Goal: Check status: Check status

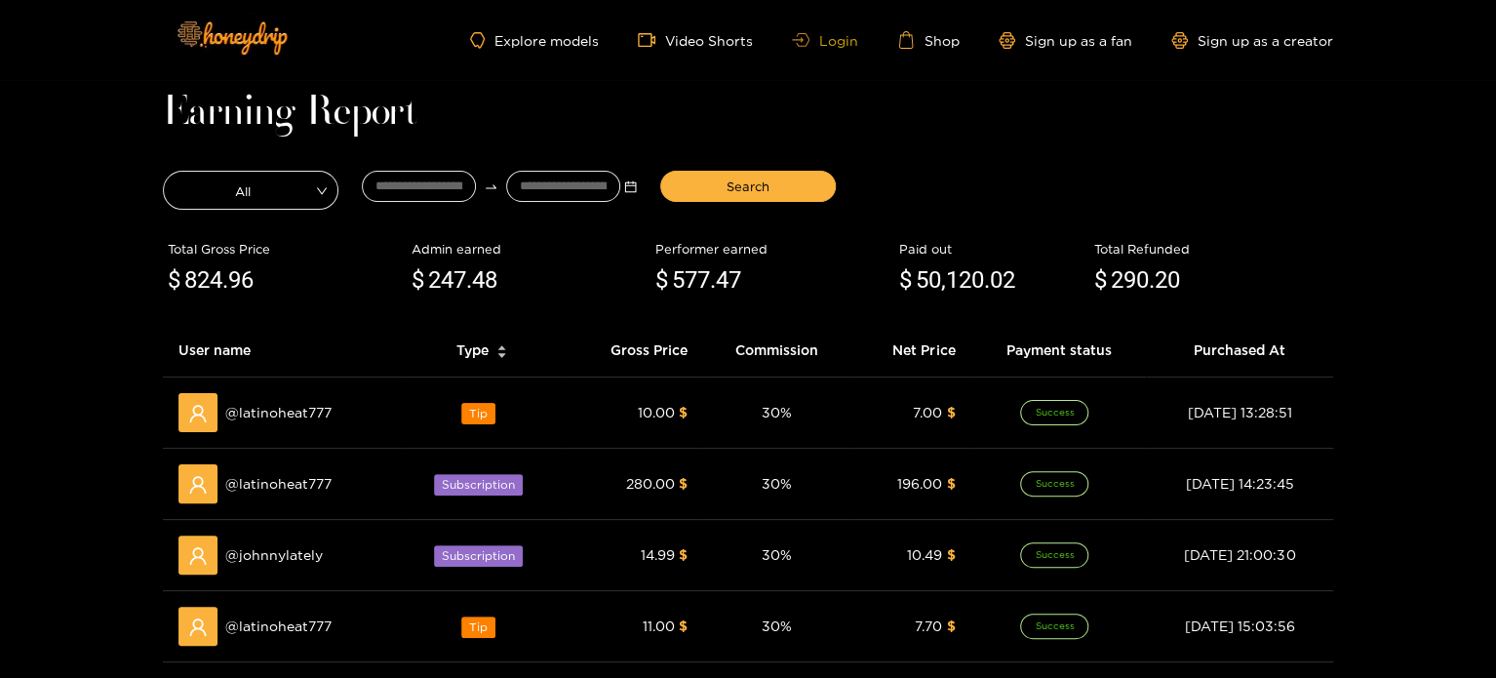
click at [849, 38] on link "Login" at bounding box center [825, 40] width 66 height 15
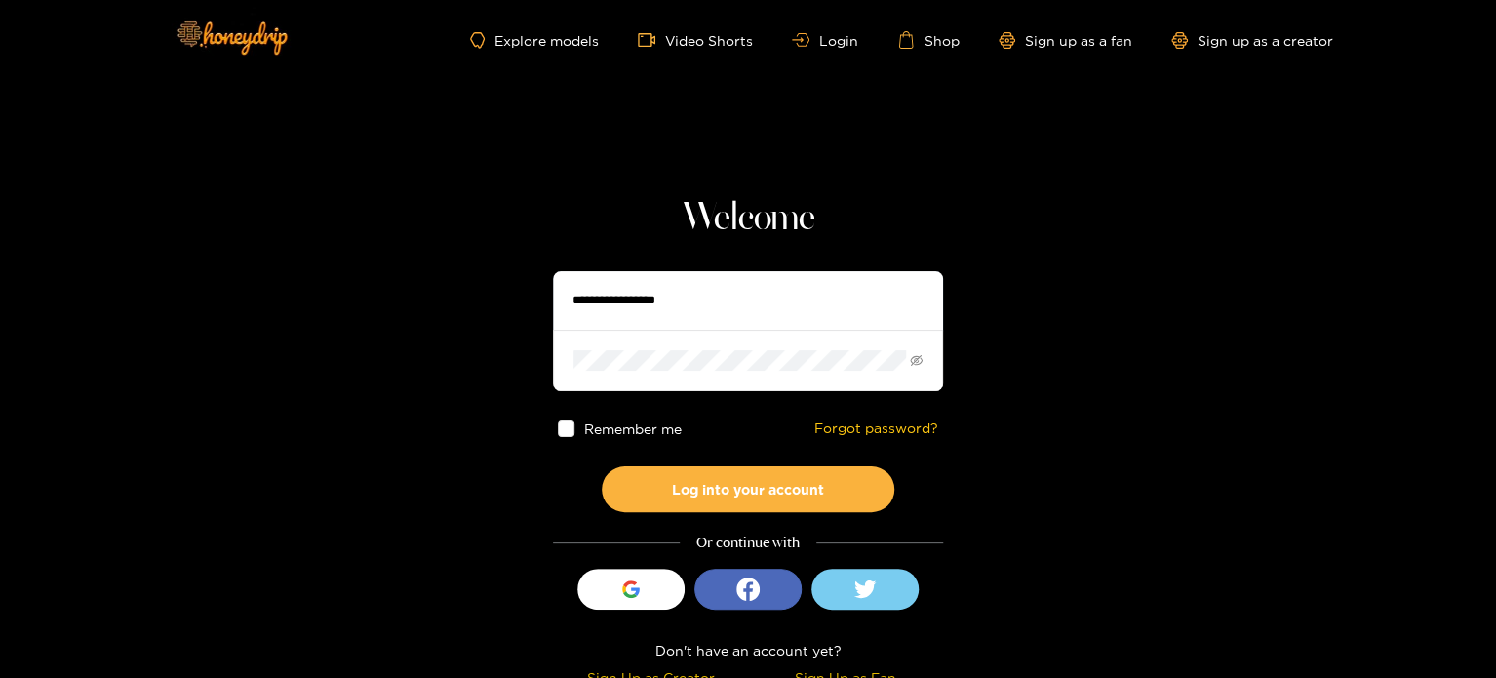
click at [715, 278] on input "text" at bounding box center [748, 300] width 390 height 59
paste input "**********"
type input "**********"
click at [662, 342] on span at bounding box center [748, 360] width 390 height 60
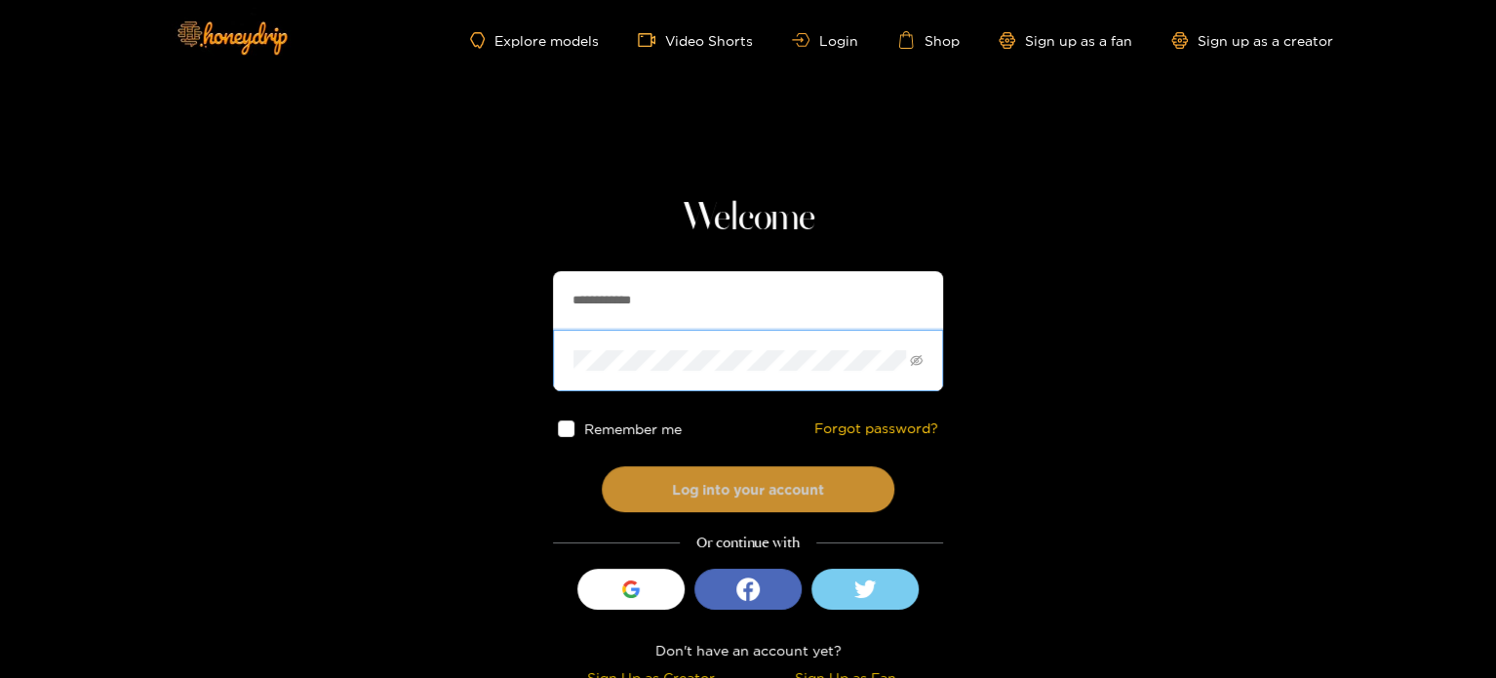
click at [628, 494] on button "Log into your account" at bounding box center [748, 489] width 293 height 46
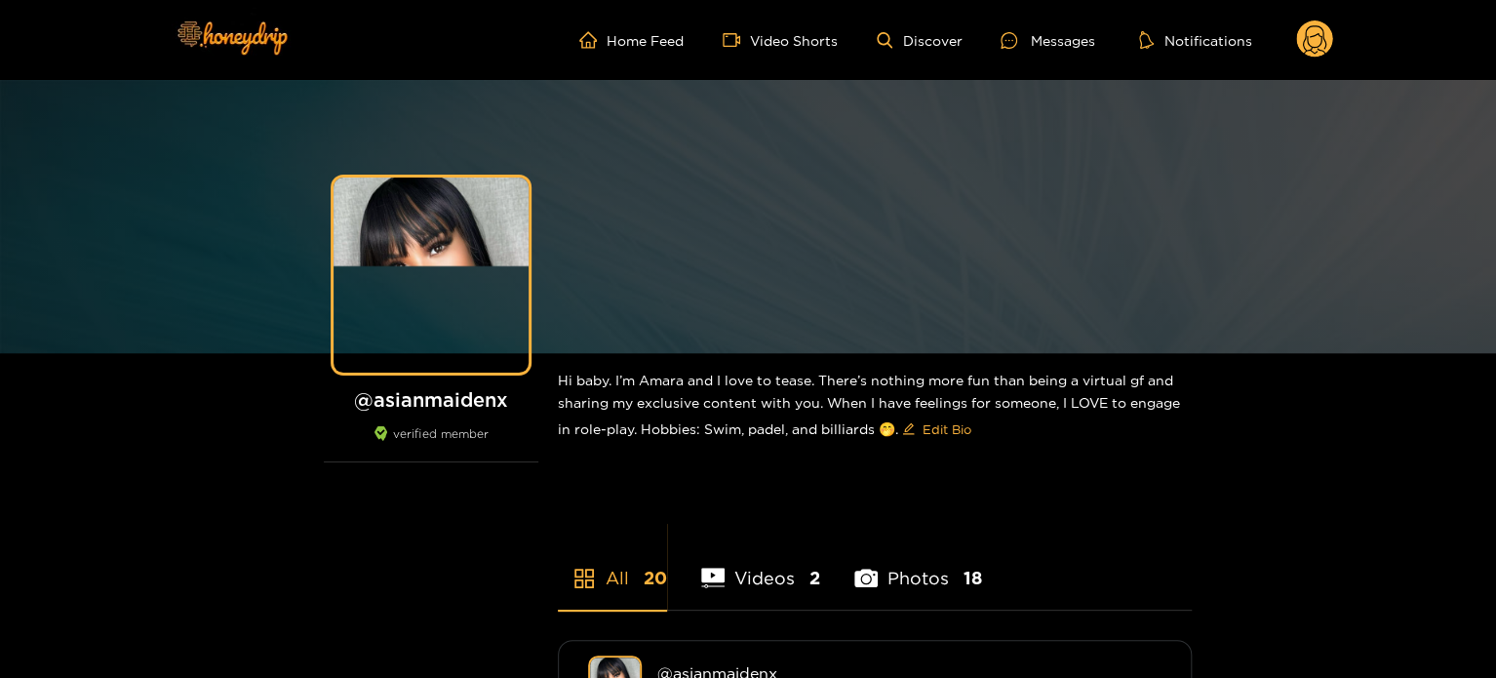
click at [1309, 38] on circle at bounding box center [1314, 38] width 37 height 37
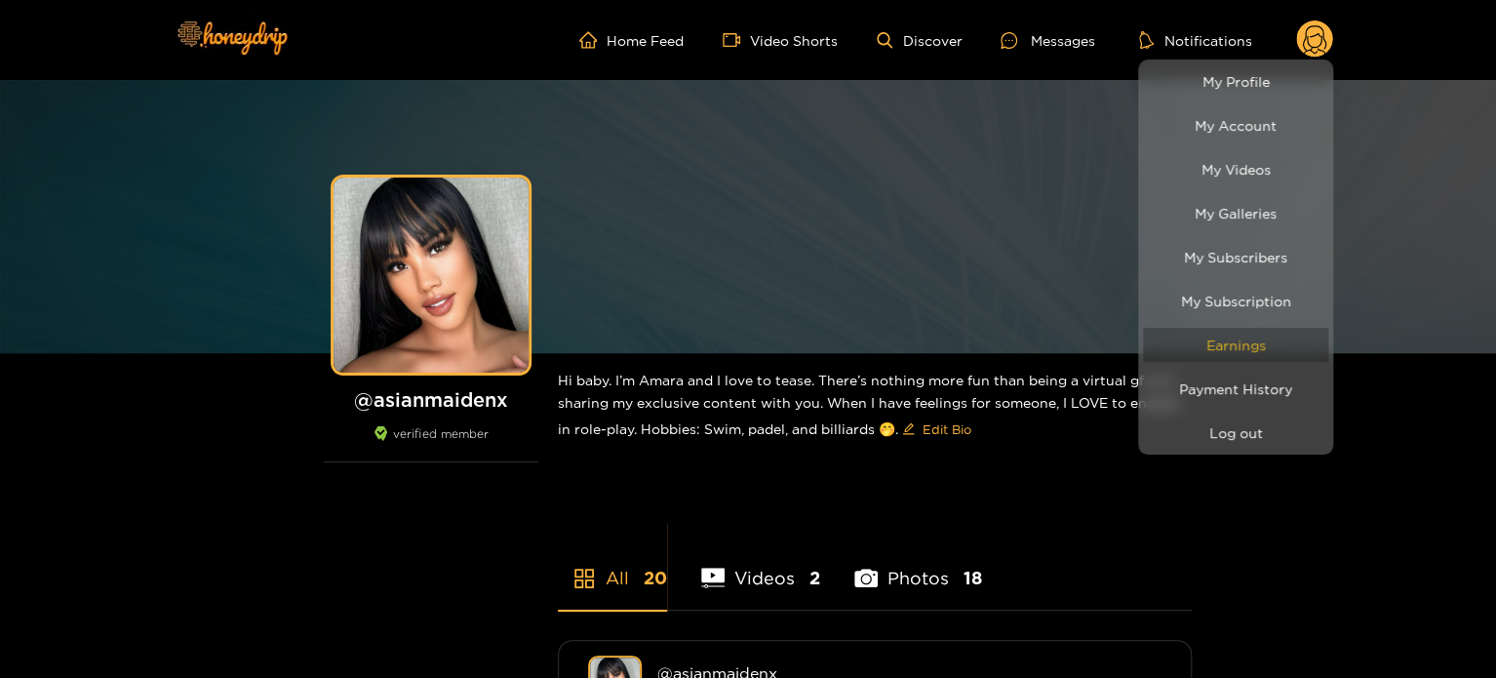
click at [1229, 354] on link "Earnings" at bounding box center [1235, 345] width 185 height 34
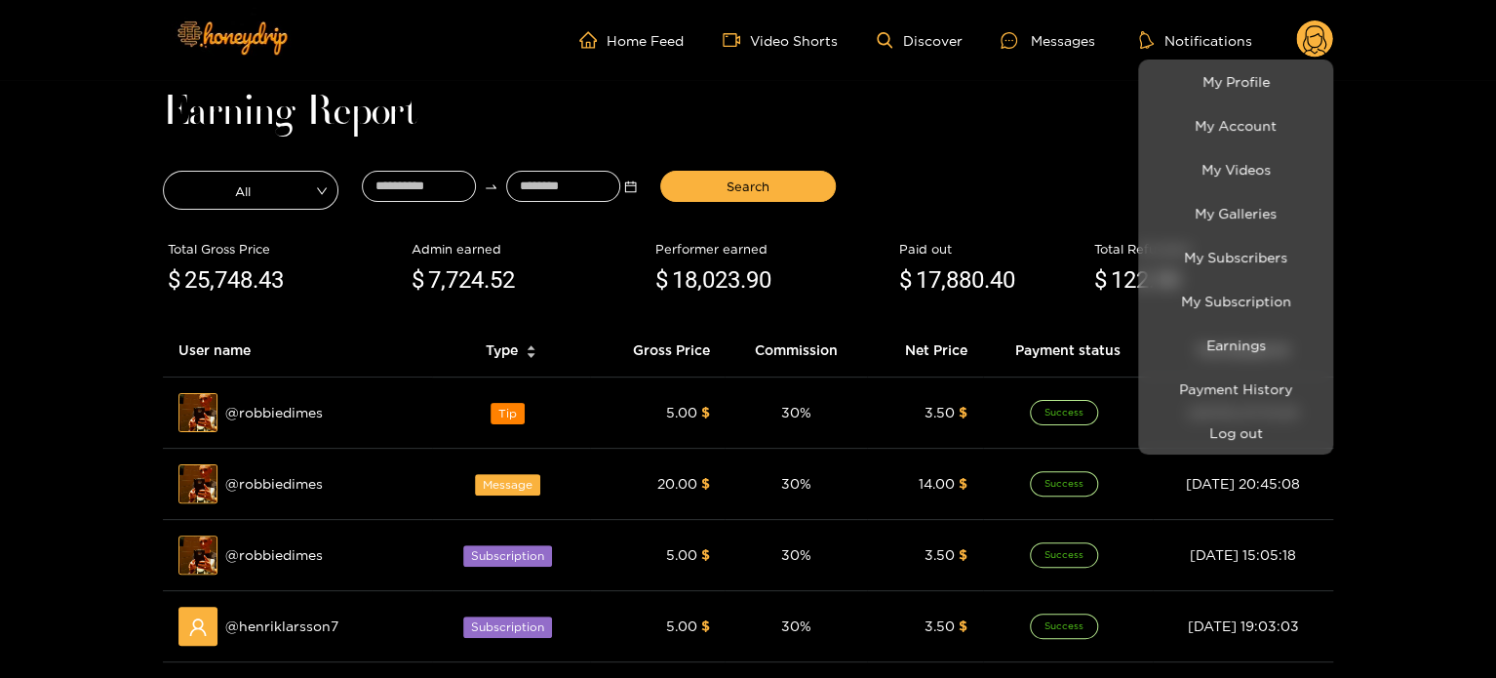
click at [400, 181] on div at bounding box center [748, 339] width 1496 height 678
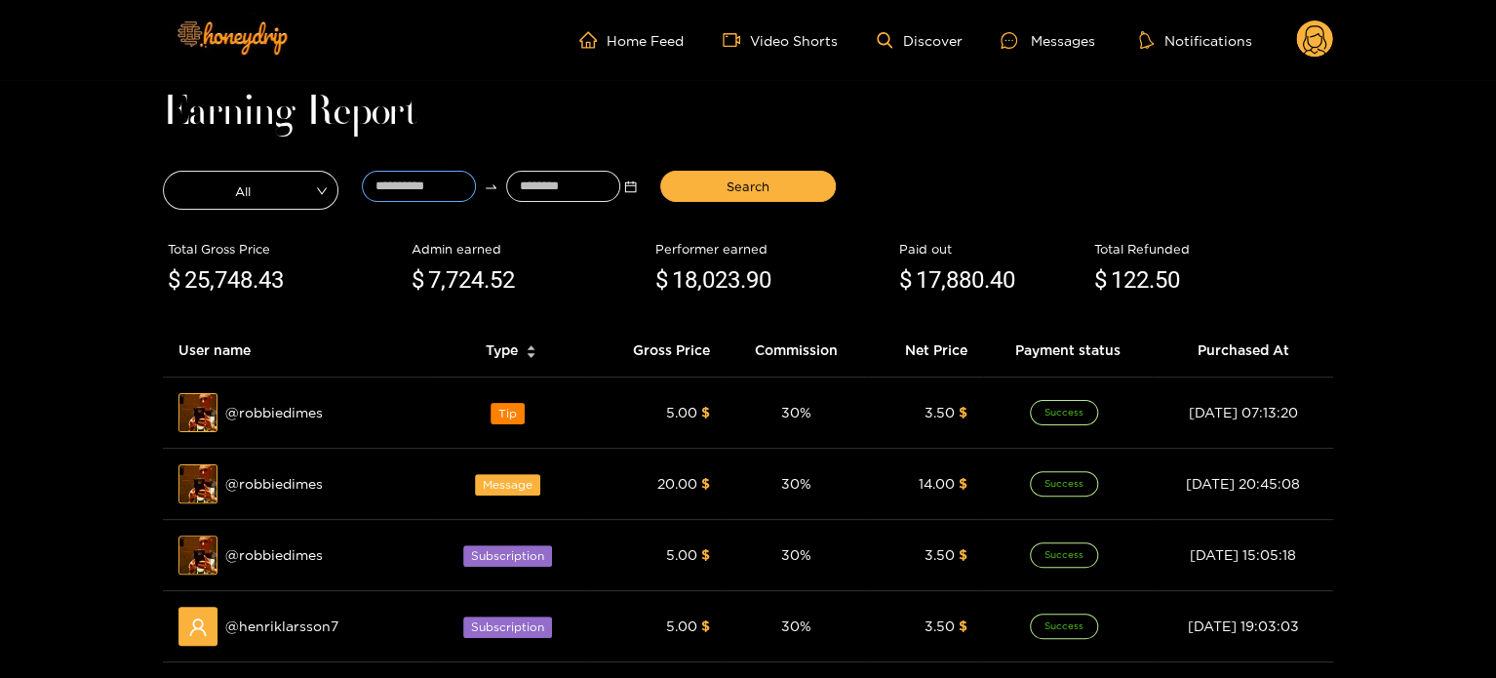
click at [400, 181] on input at bounding box center [419, 186] width 114 height 31
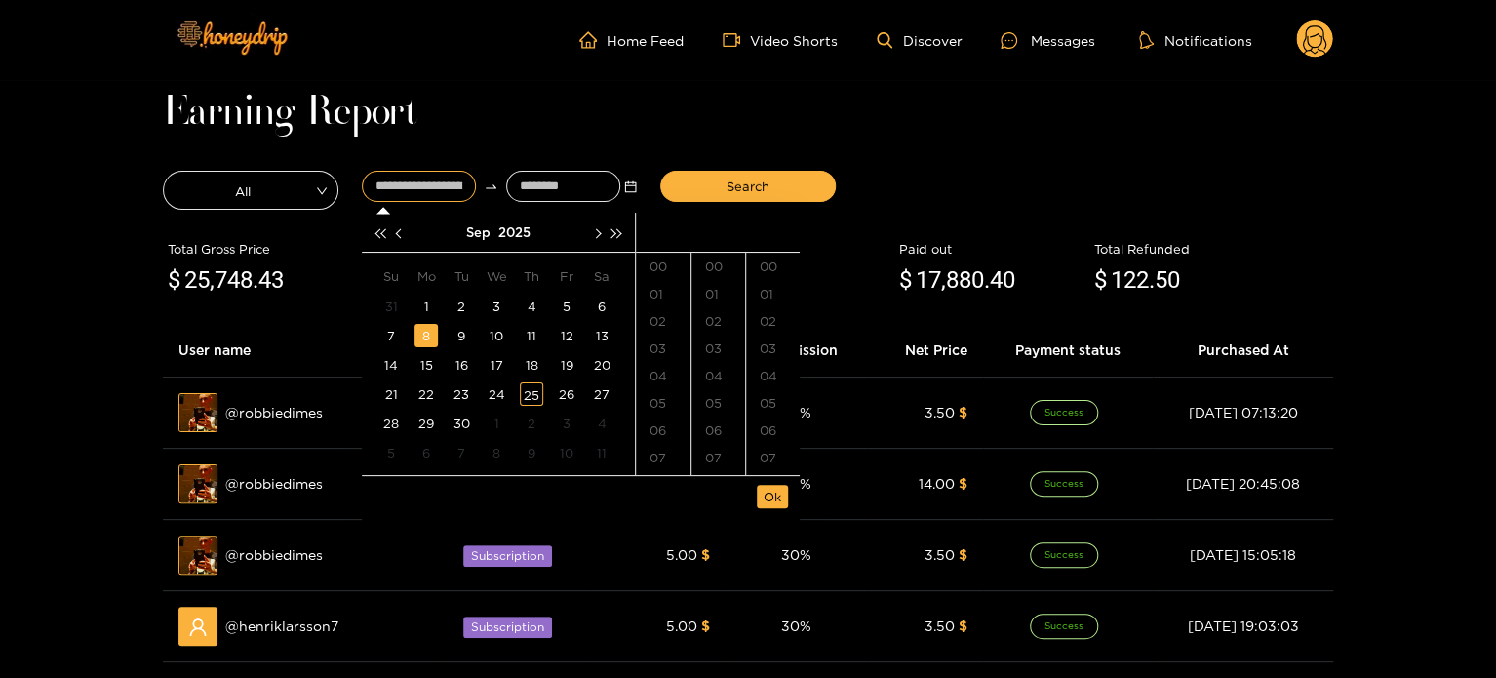
click at [439, 340] on td "8" at bounding box center [426, 335] width 35 height 29
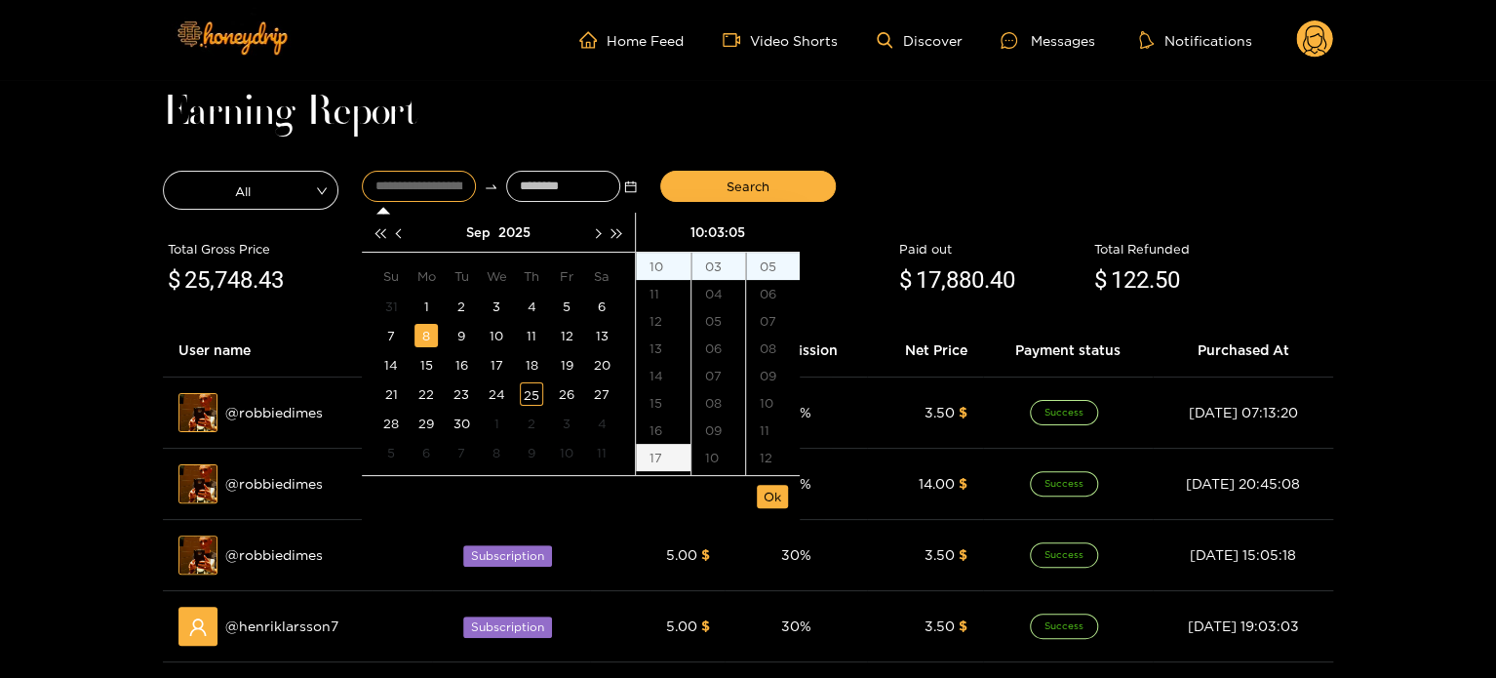
drag, startPoint x: 673, startPoint y: 438, endPoint x: 671, endPoint y: 448, distance: 9.9
click at [671, 448] on ul "00 01 02 03 04 05 06 07 08 09 10 11 12 13 14 15 16 17 18 19 20 21 22 23" at bounding box center [663, 364] width 55 height 222
click at [671, 448] on div "17" at bounding box center [663, 457] width 55 height 27
click at [727, 342] on div "20" at bounding box center [718, 340] width 54 height 27
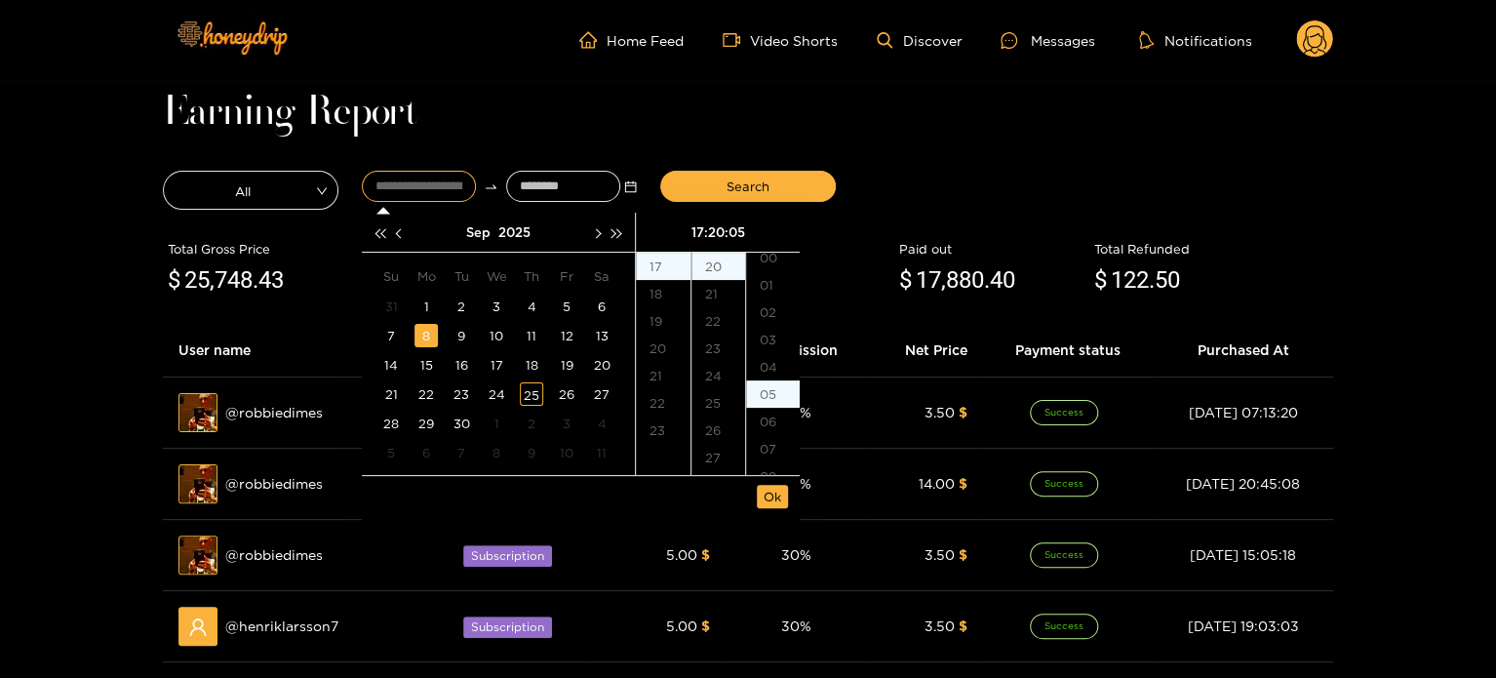
scroll to position [0, 0]
click at [780, 251] on div "17:20:05" at bounding box center [718, 232] width 148 height 39
click at [780, 253] on div "00" at bounding box center [773, 266] width 54 height 27
type input "**********"
click at [784, 263] on div "00" at bounding box center [773, 266] width 54 height 27
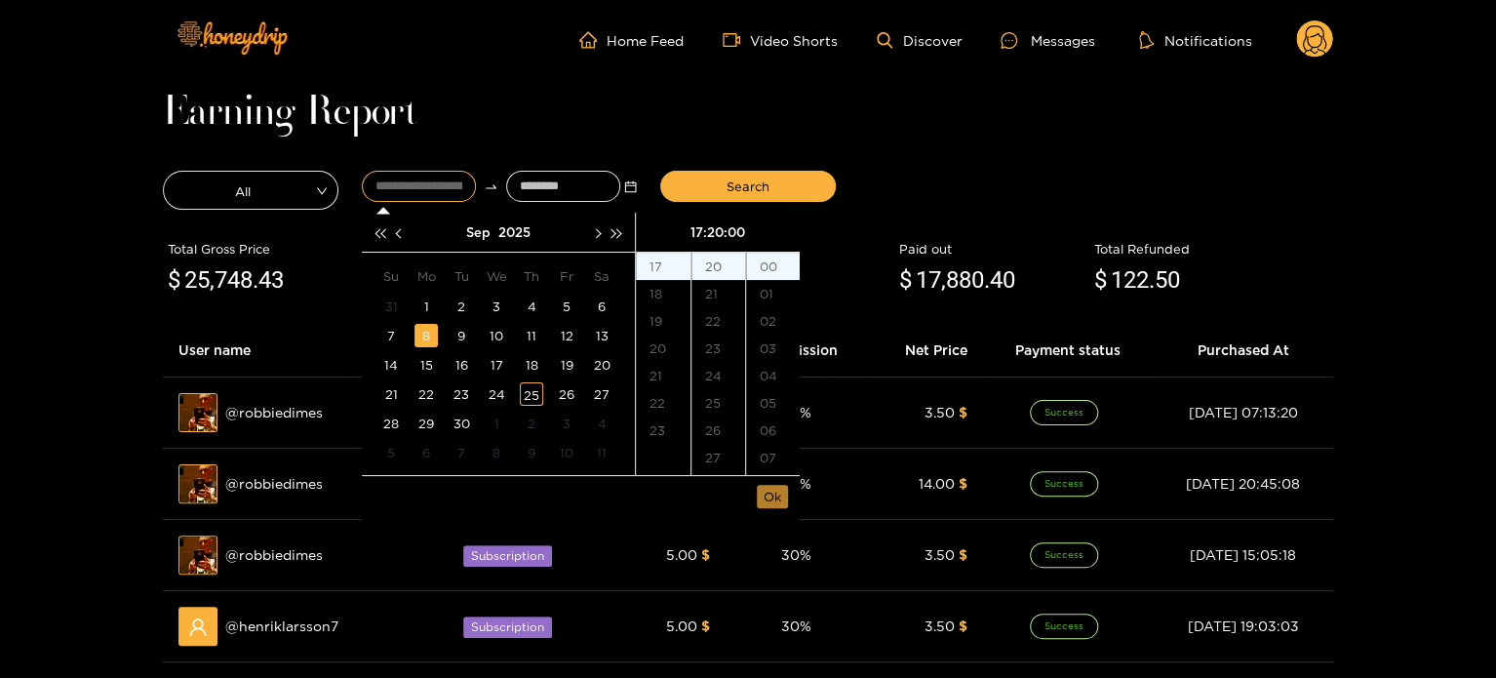
click at [777, 496] on span "Ok" at bounding box center [773, 497] width 18 height 20
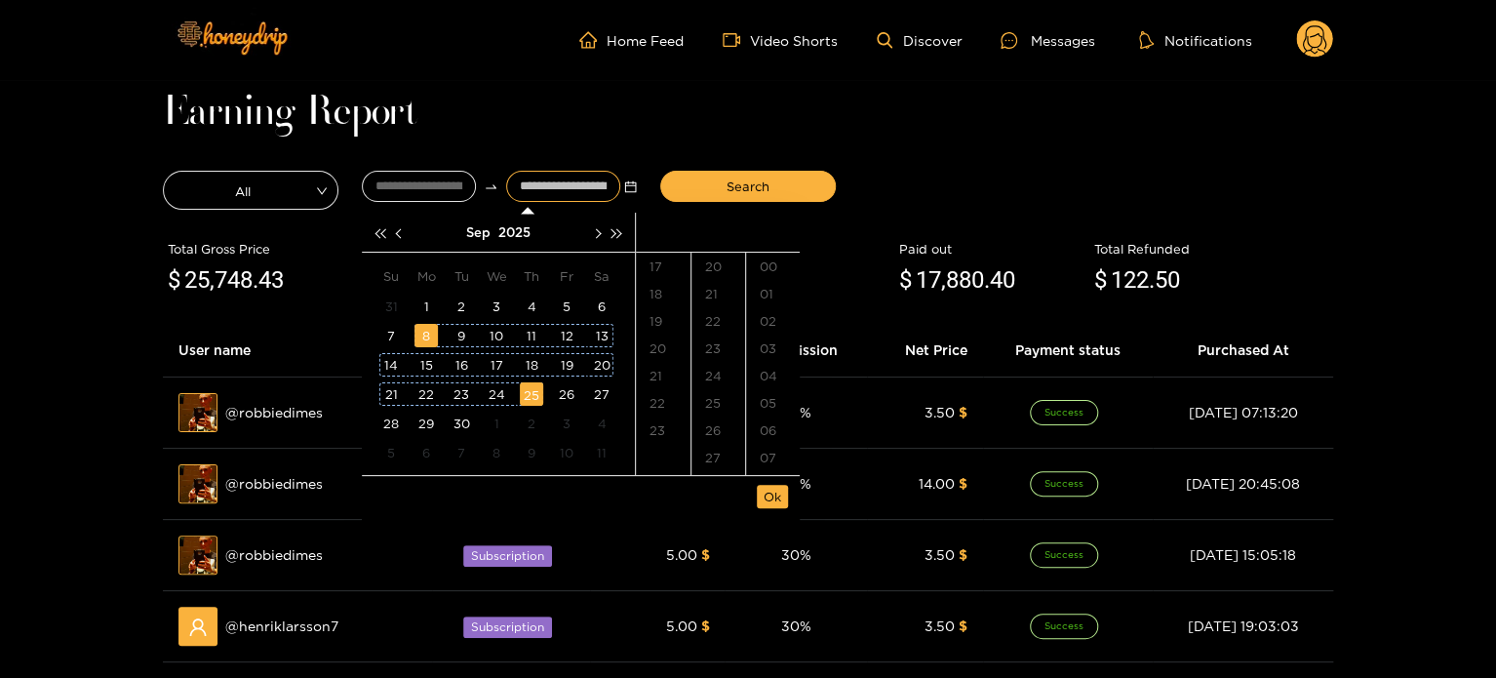
click at [545, 396] on td "25" at bounding box center [531, 393] width 35 height 29
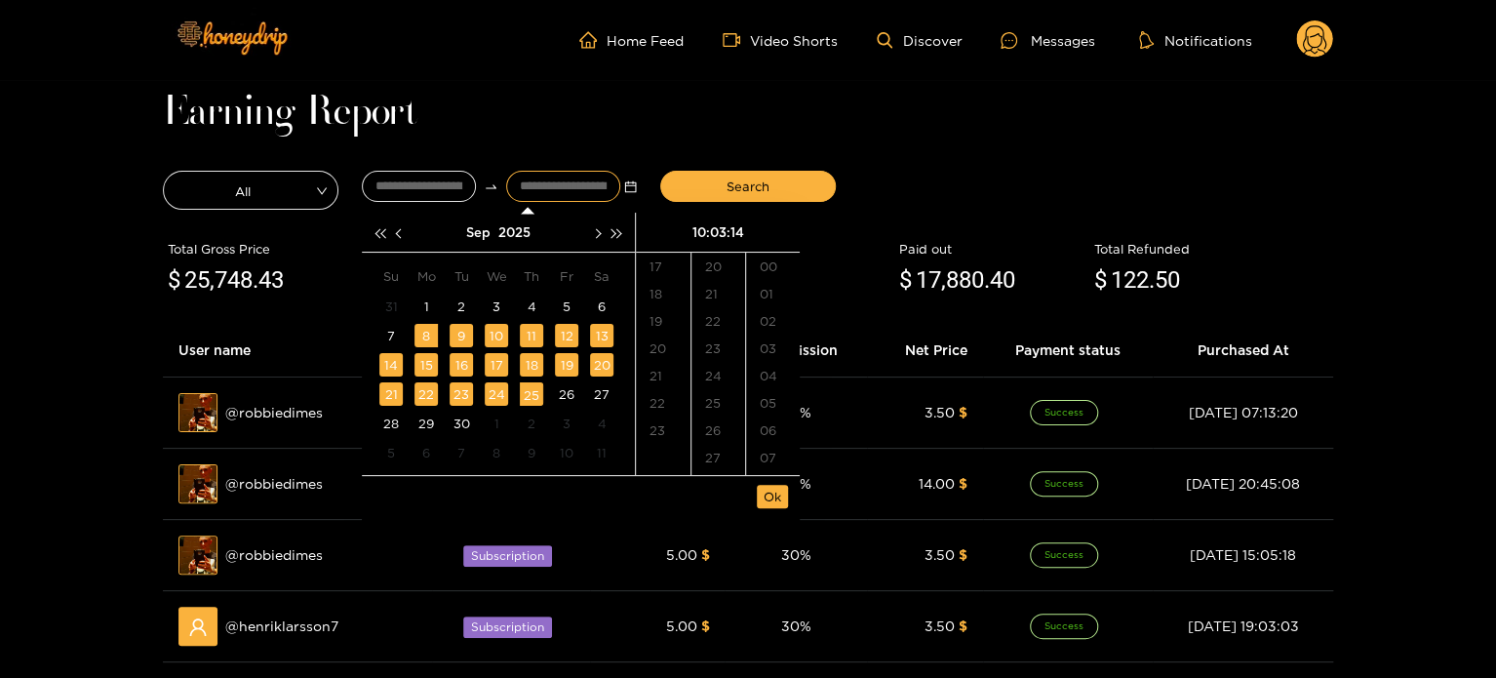
scroll to position [382, 0]
type input "**********"
click at [771, 502] on span "Ok" at bounding box center [773, 497] width 18 height 20
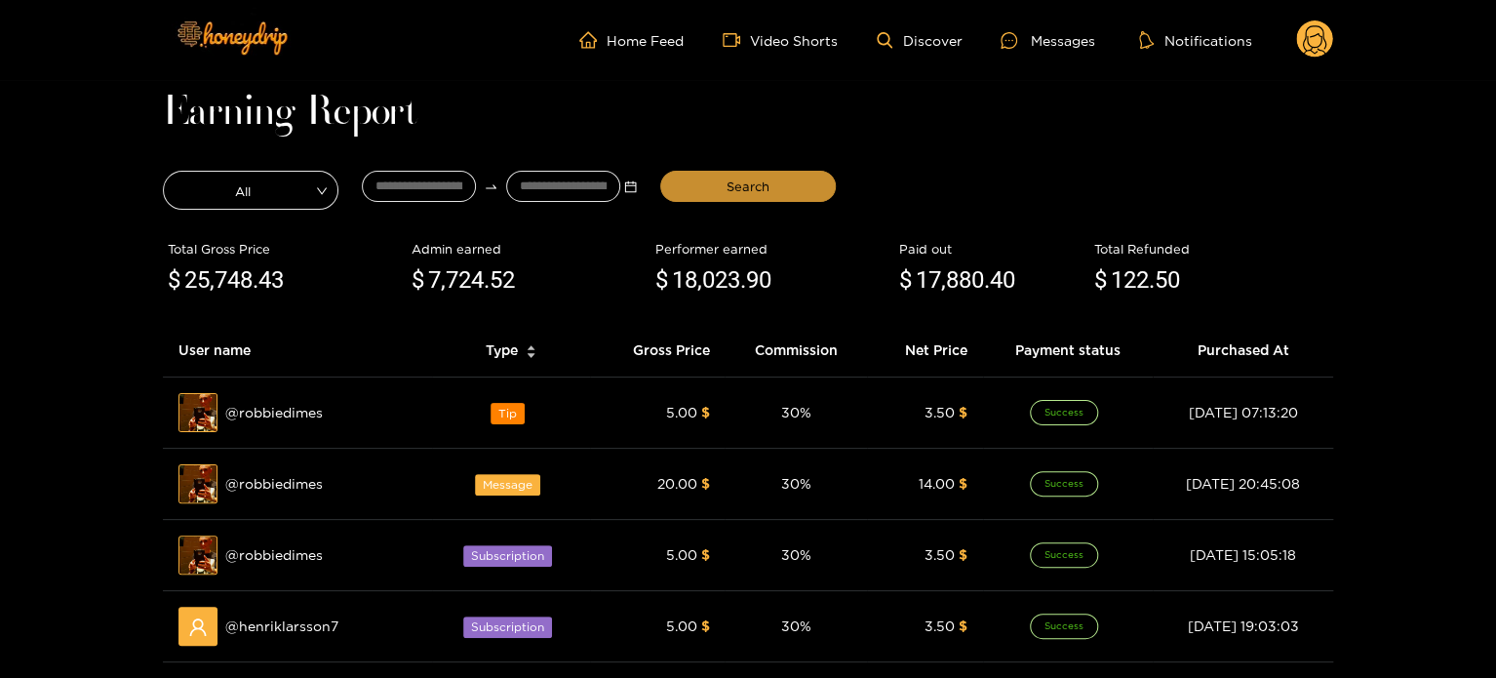
click at [760, 200] on button "Search" at bounding box center [748, 186] width 176 height 31
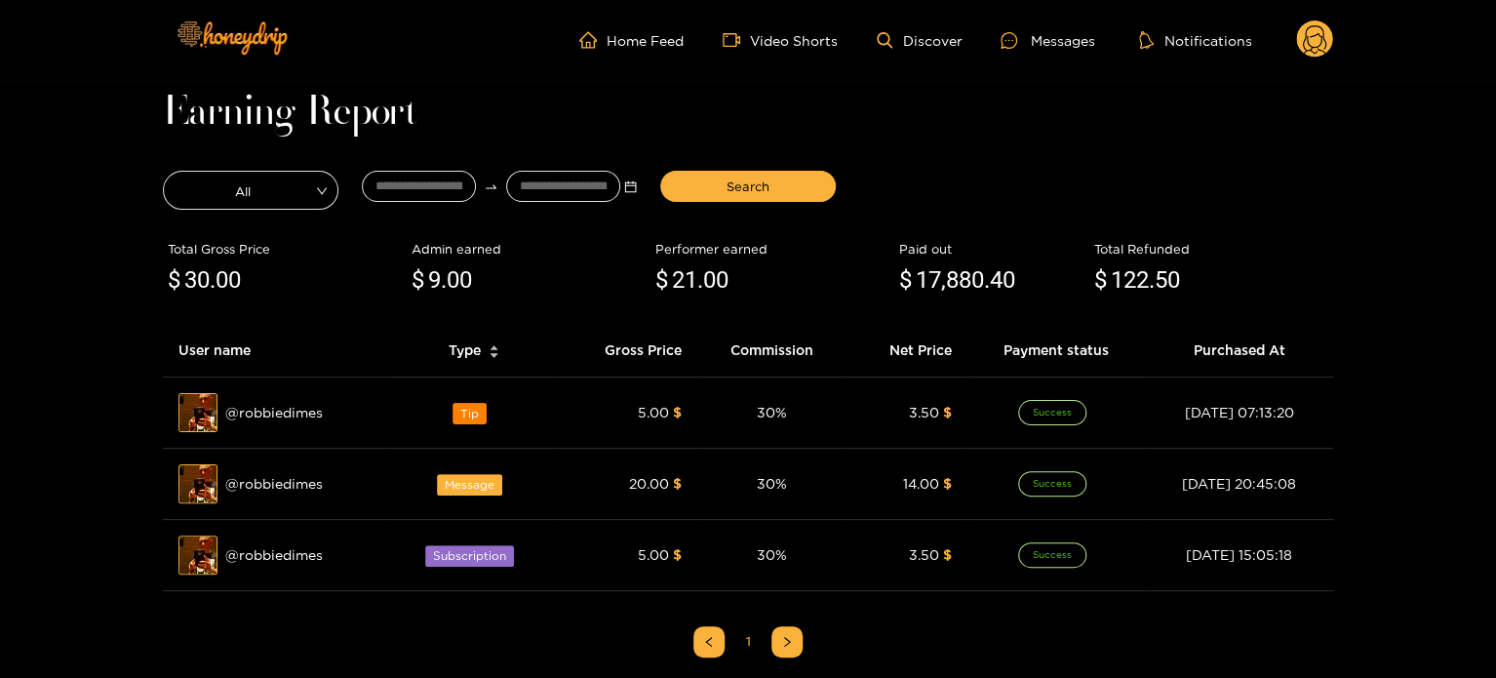
click at [1299, 48] on circle at bounding box center [1314, 38] width 37 height 37
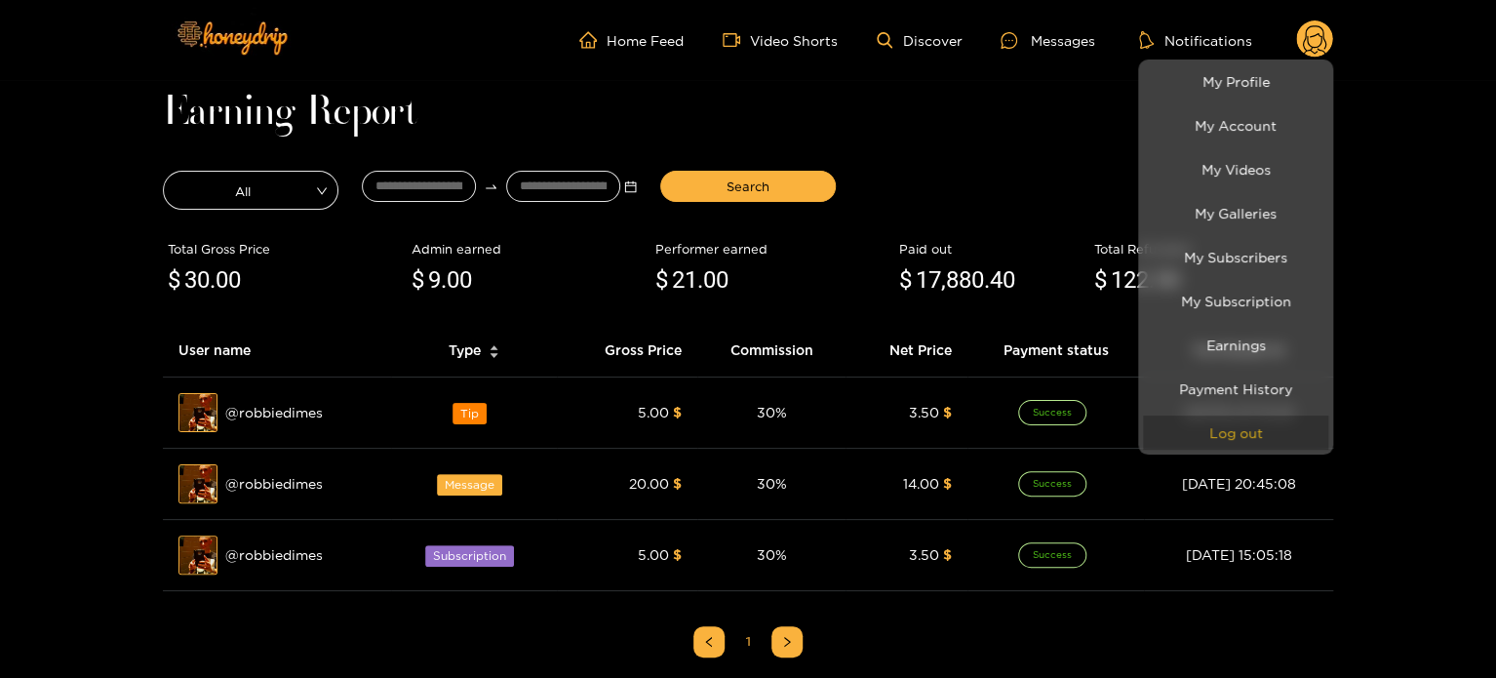
click at [1232, 434] on button "Log out" at bounding box center [1235, 432] width 185 height 34
